Goal: Ask a question

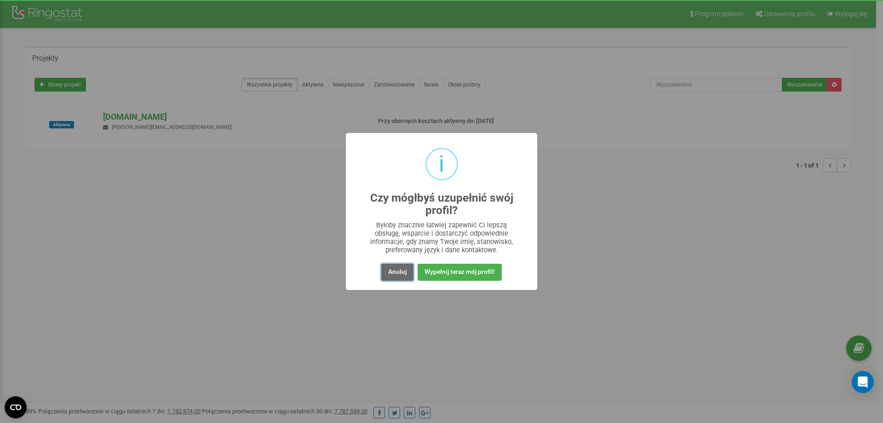
click at [397, 276] on button "Anuluj" at bounding box center [397, 271] width 32 height 17
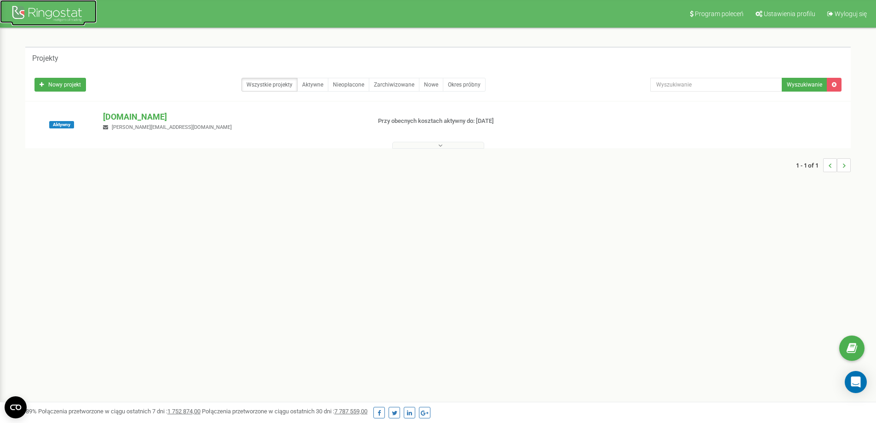
click at [51, 9] on div at bounding box center [48, 15] width 74 height 22
click at [857, 379] on icon "Open Intercom Messenger" at bounding box center [855, 382] width 11 height 12
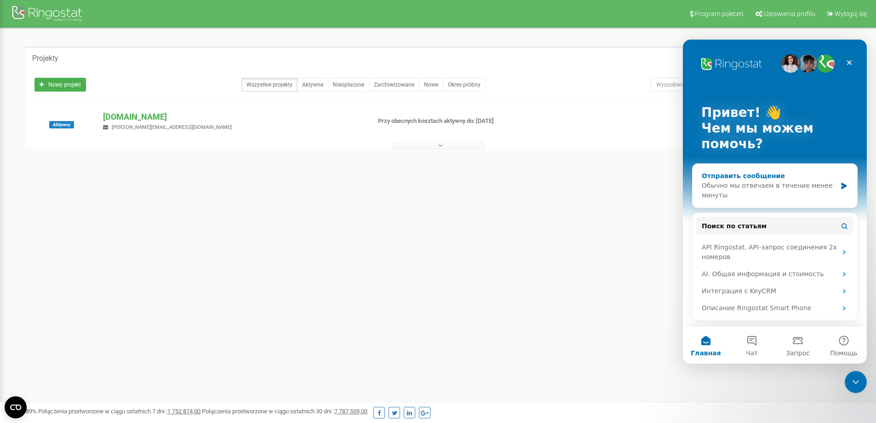
click at [759, 188] on div "Обычно мы отвечаем в течение менее минуты" at bounding box center [769, 190] width 135 height 19
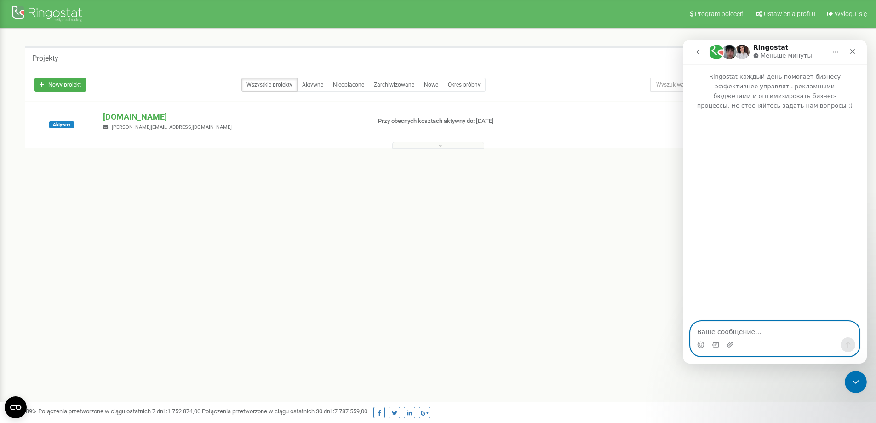
click at [734, 333] on textarea "Ваше сообщение..." at bounding box center [775, 329] width 168 height 16
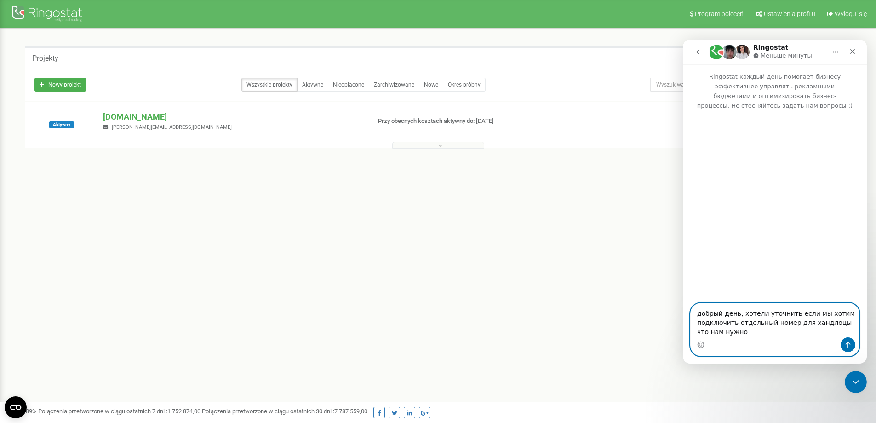
type textarea "добрый день, хотели уточнить если мы хотим подключить отдельный номер для хандл…"
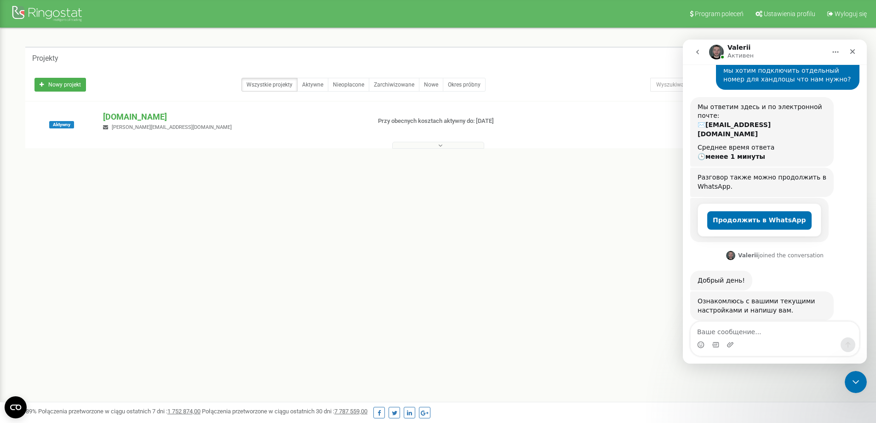
scroll to position [69, 0]
click at [734, 333] on textarea "Ваше сообщение..." at bounding box center [775, 329] width 168 height 16
